Goal: Navigation & Orientation: Find specific page/section

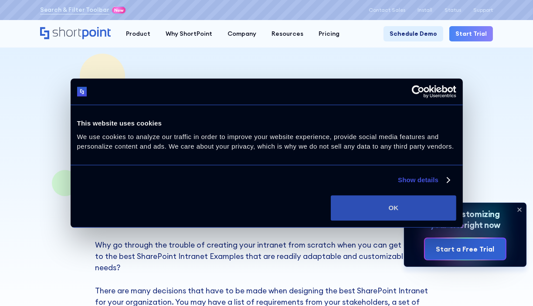
click at [409, 211] on button "OK" at bounding box center [393, 207] width 125 height 25
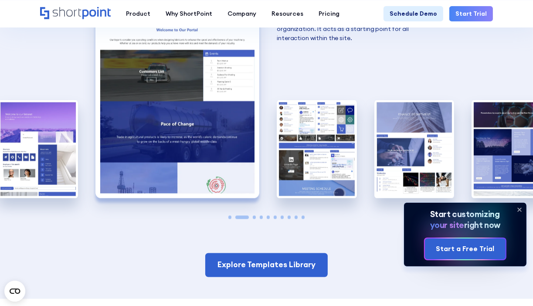
scroll to position [1224, 0]
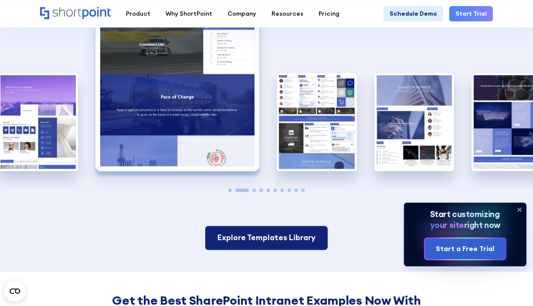
click at [277, 226] on link "Explore Templates Library" at bounding box center [266, 238] width 123 height 24
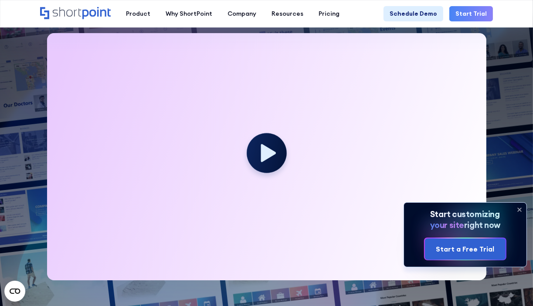
scroll to position [213, 0]
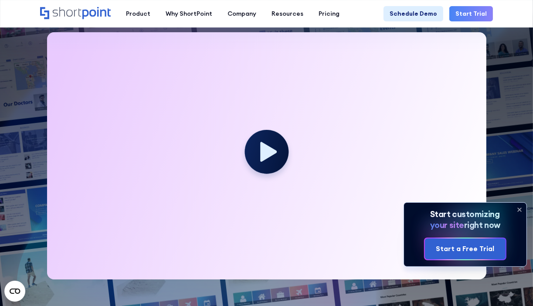
click at [265, 153] on icon at bounding box center [268, 152] width 17 height 20
click at [258, 149] on circle at bounding box center [267, 152] width 44 height 44
click at [272, 149] on icon at bounding box center [268, 152] width 17 height 20
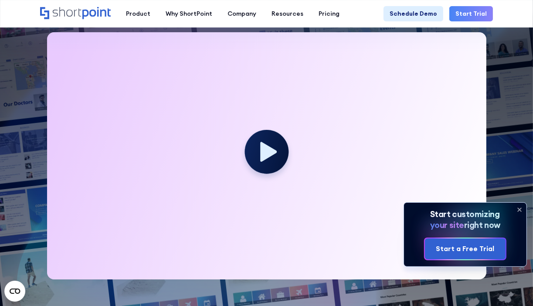
click at [272, 149] on icon at bounding box center [268, 152] width 17 height 20
click at [263, 150] on icon at bounding box center [268, 152] width 17 height 20
click at [520, 208] on icon at bounding box center [520, 210] width 14 height 14
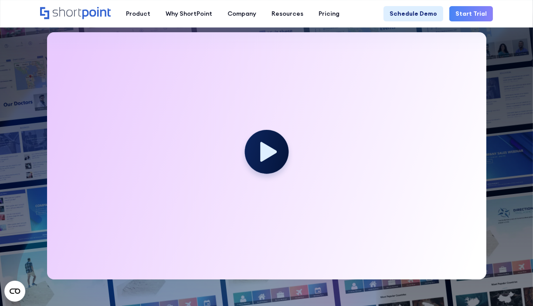
click at [269, 149] on icon at bounding box center [268, 152] width 17 height 20
click at [269, 150] on icon at bounding box center [268, 152] width 17 height 20
